Goal: Information Seeking & Learning: Learn about a topic

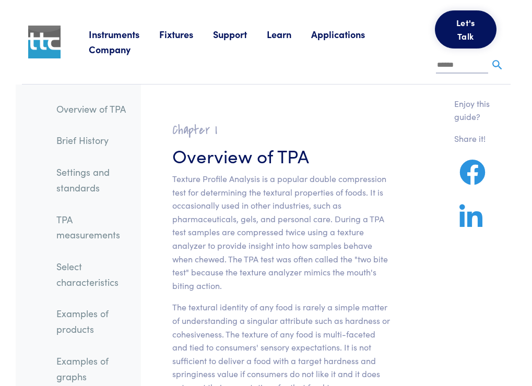
click at [69, 221] on link "TPA measurements" at bounding box center [94, 227] width 93 height 39
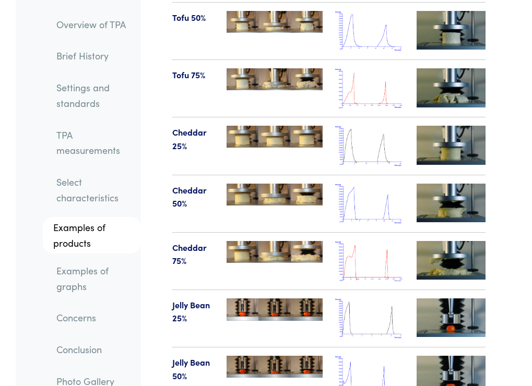
scroll to position [14433, 0]
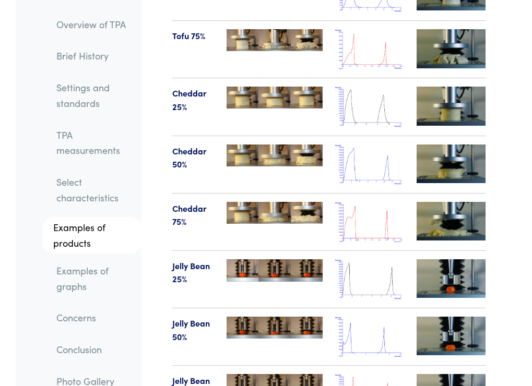
click at [85, 322] on link "Concerns" at bounding box center [94, 318] width 93 height 24
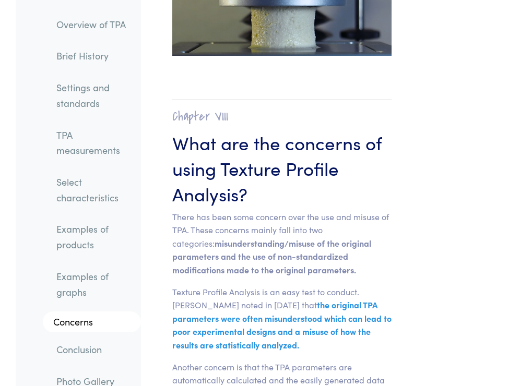
scroll to position [18104, 0]
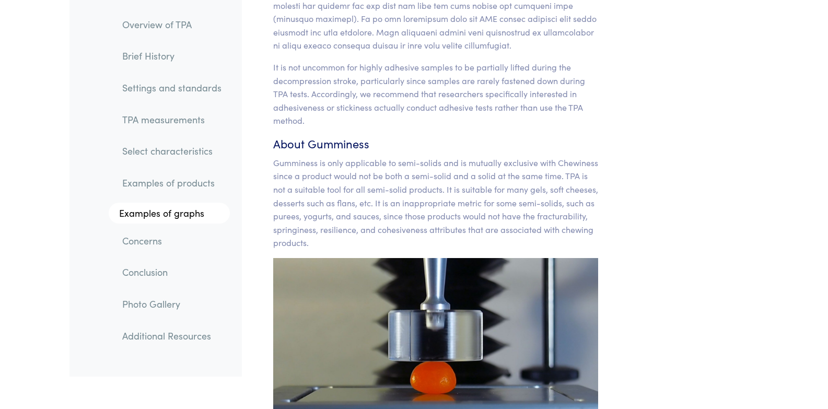
scroll to position [9923, 0]
